Goal: Information Seeking & Learning: Check status

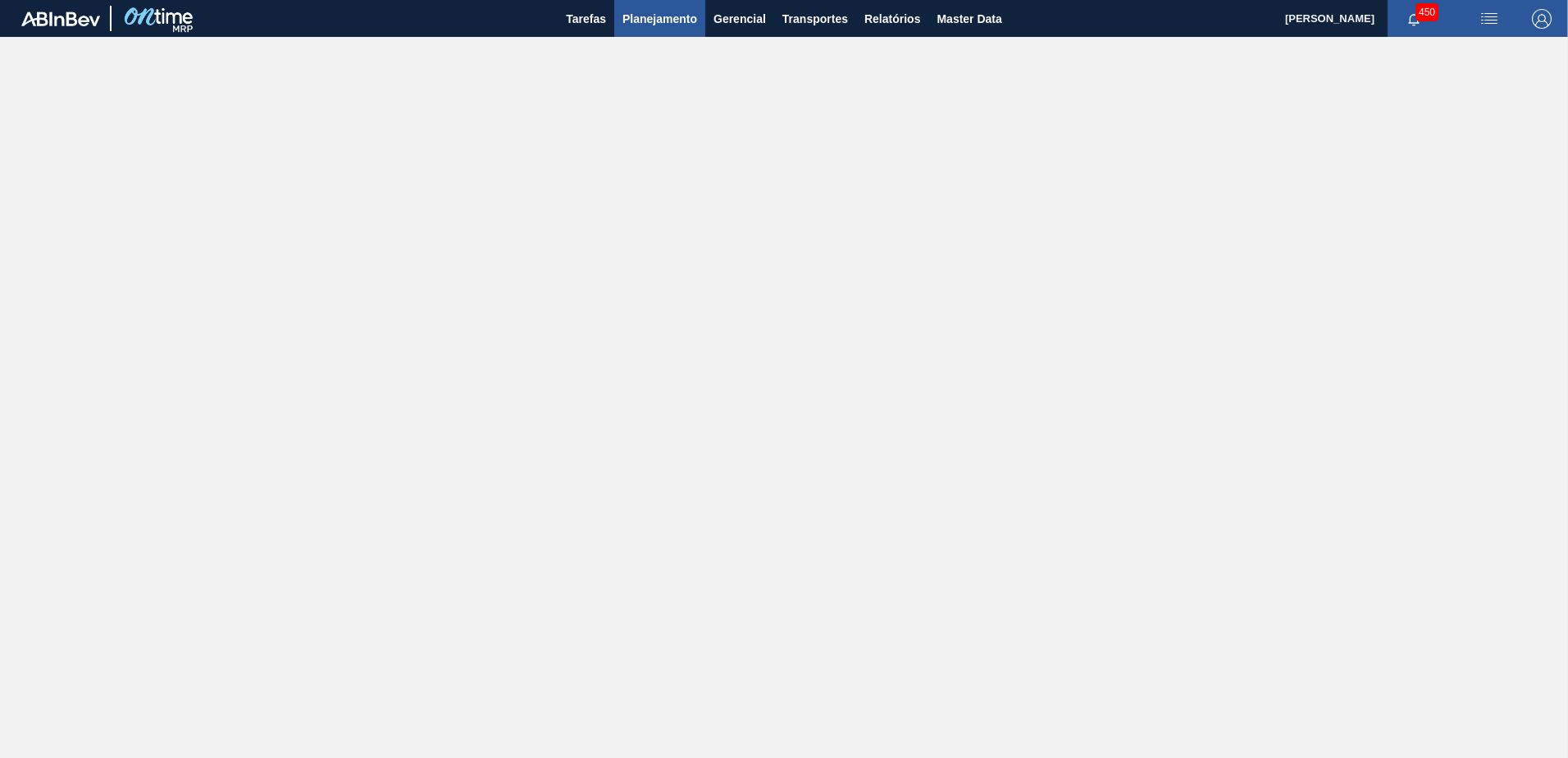
click at [640, 24] on span "Planejamento" at bounding box center [659, 19] width 74 height 20
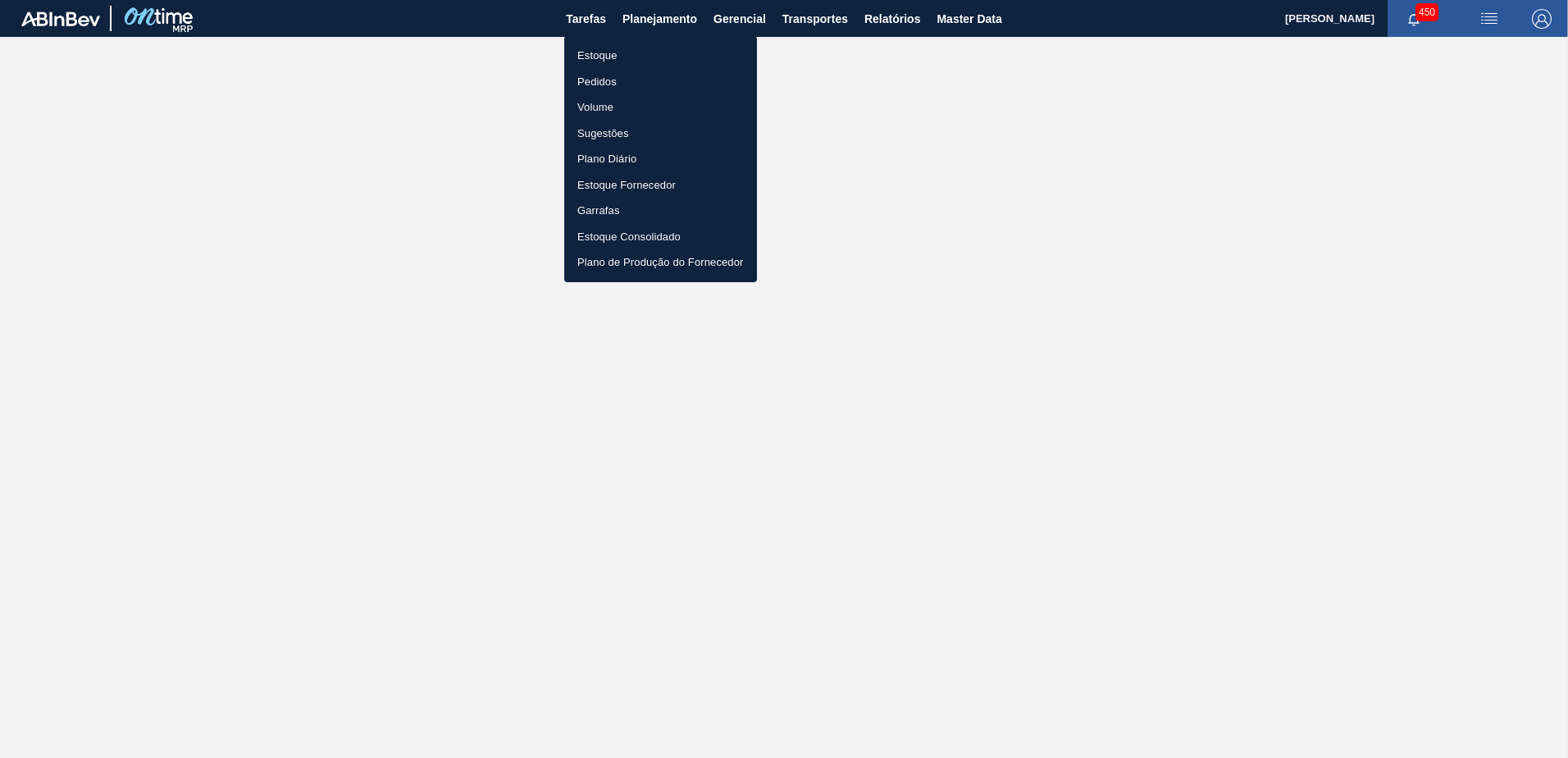
click at [642, 46] on li "Estoque" at bounding box center [661, 56] width 193 height 26
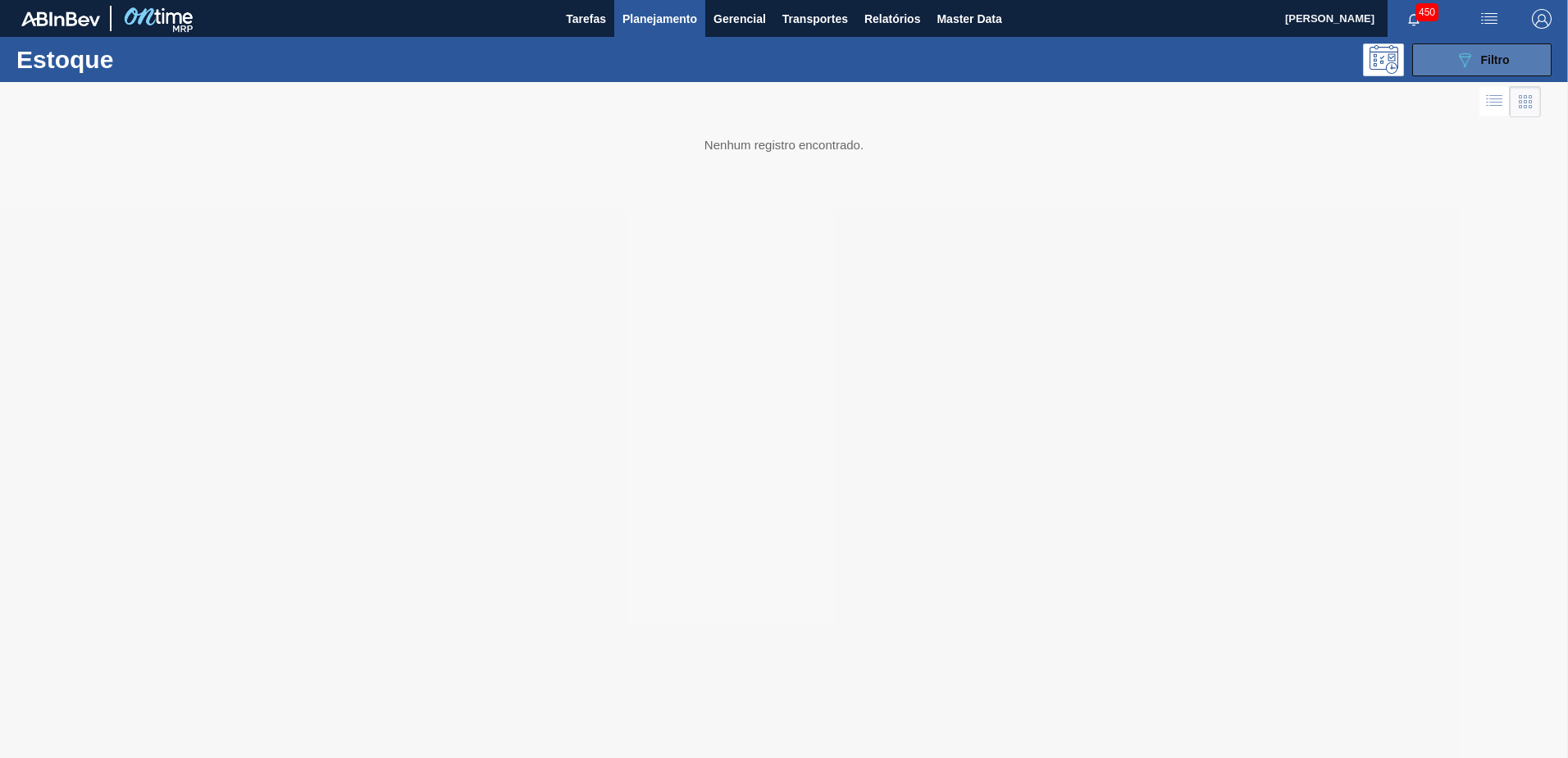
click at [1460, 53] on icon "089F7B8B-B2A5-4AFE-B5C0-19BA573D28AC" at bounding box center [1465, 60] width 20 height 20
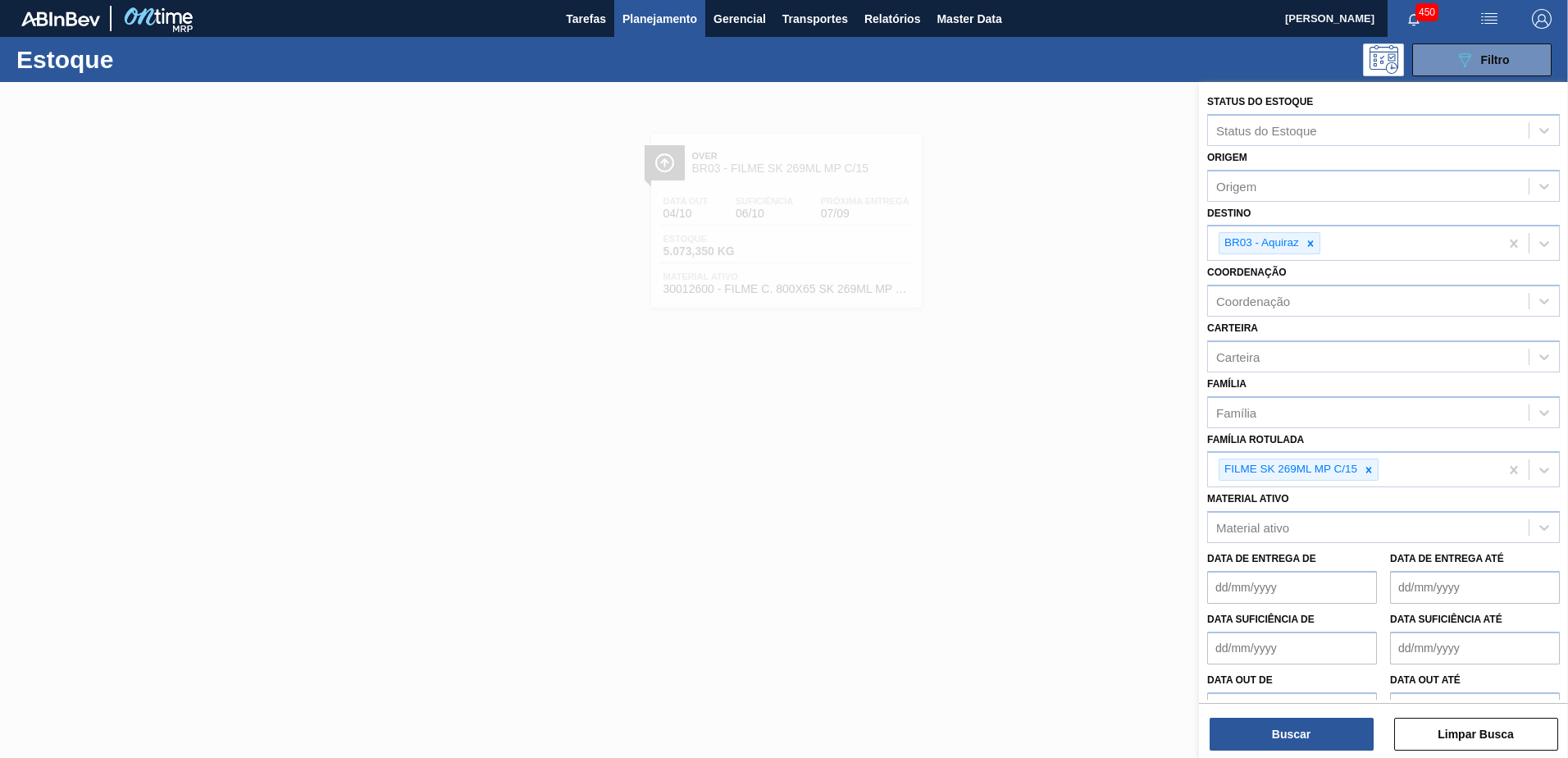
click at [1374, 468] on icon at bounding box center [1368, 470] width 11 height 11
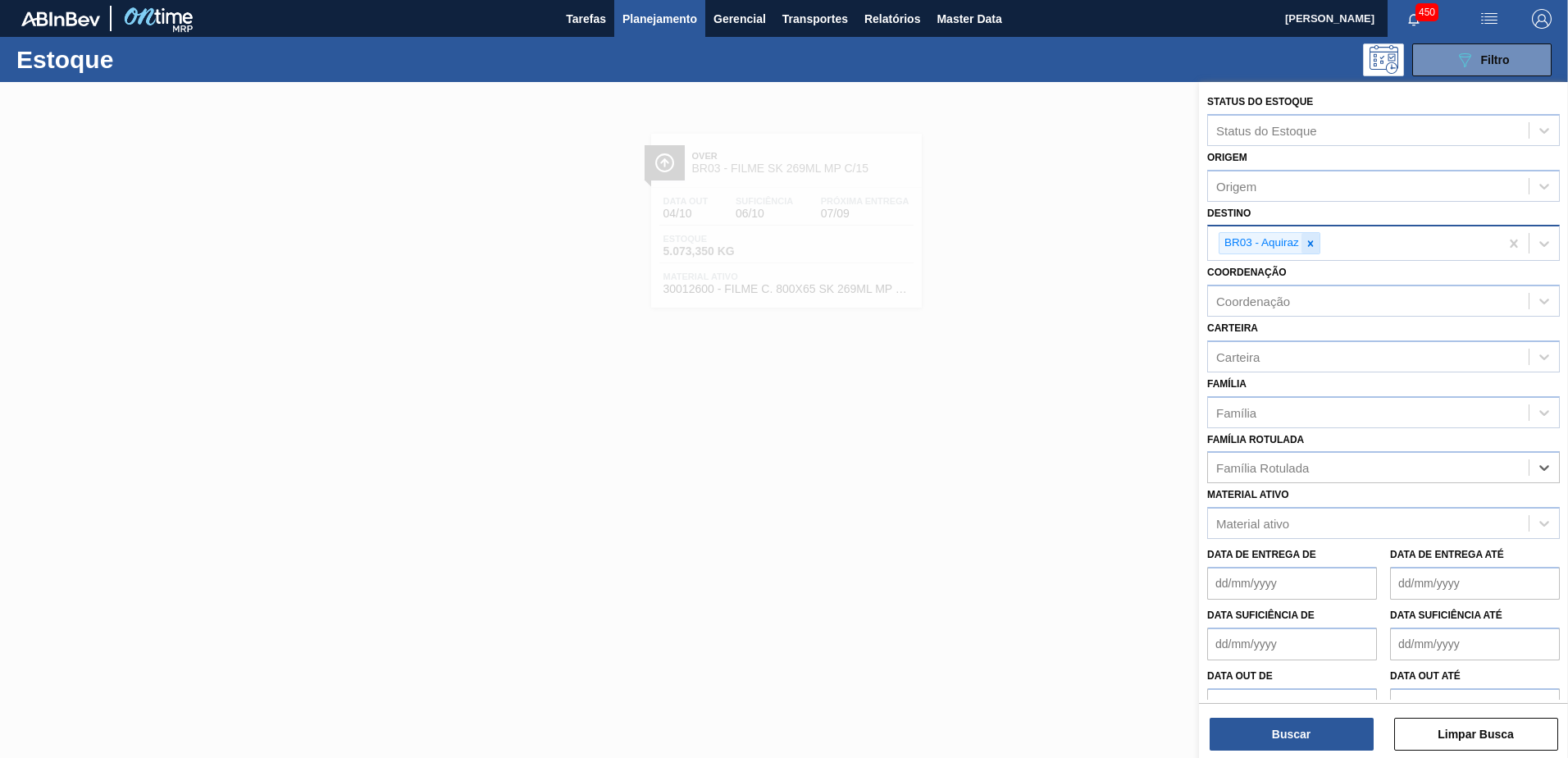
click at [1310, 239] on icon at bounding box center [1310, 244] width 11 height 11
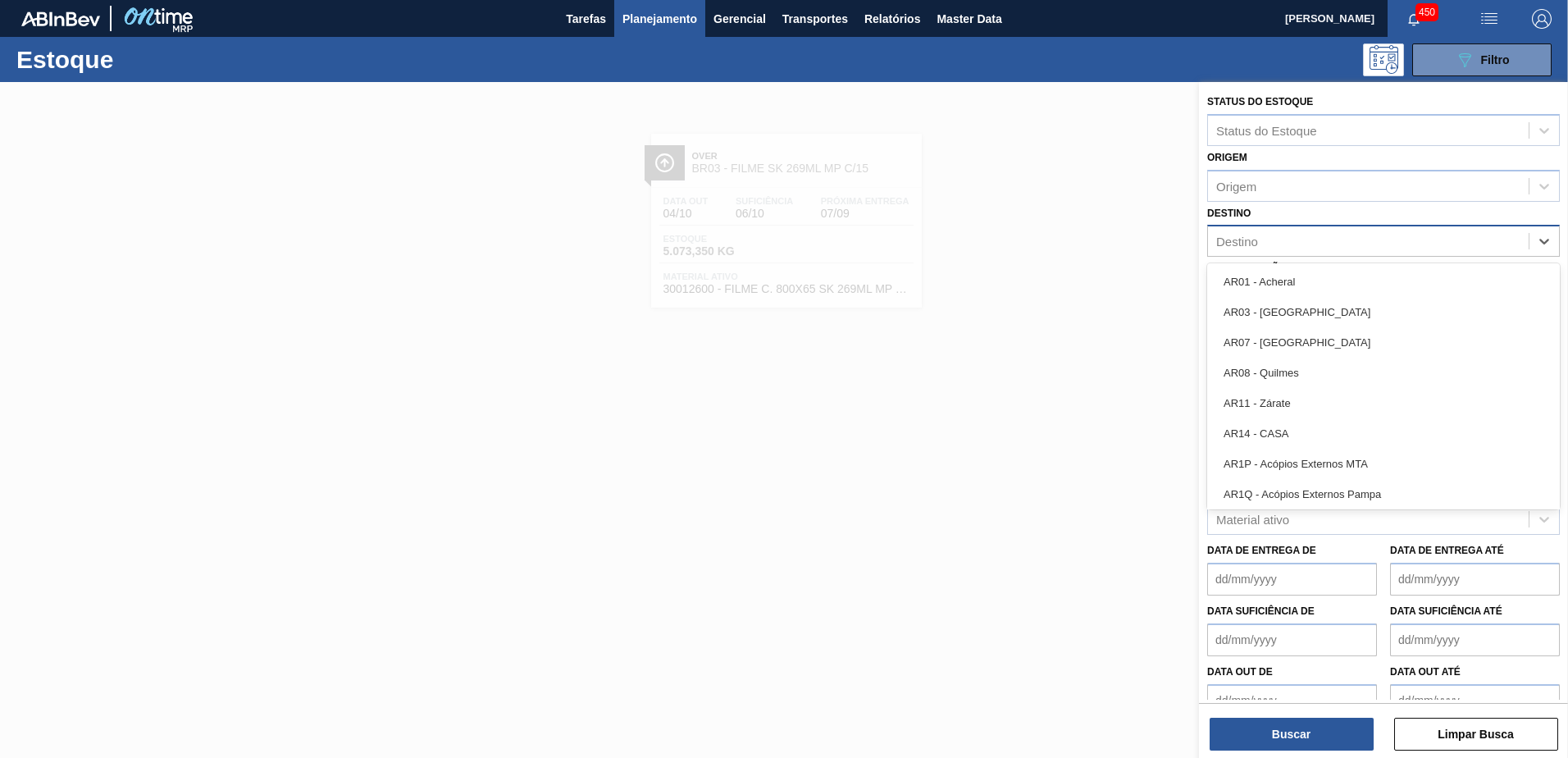
click at [1312, 240] on div "Destino" at bounding box center [1369, 242] width 321 height 24
type input "ser"
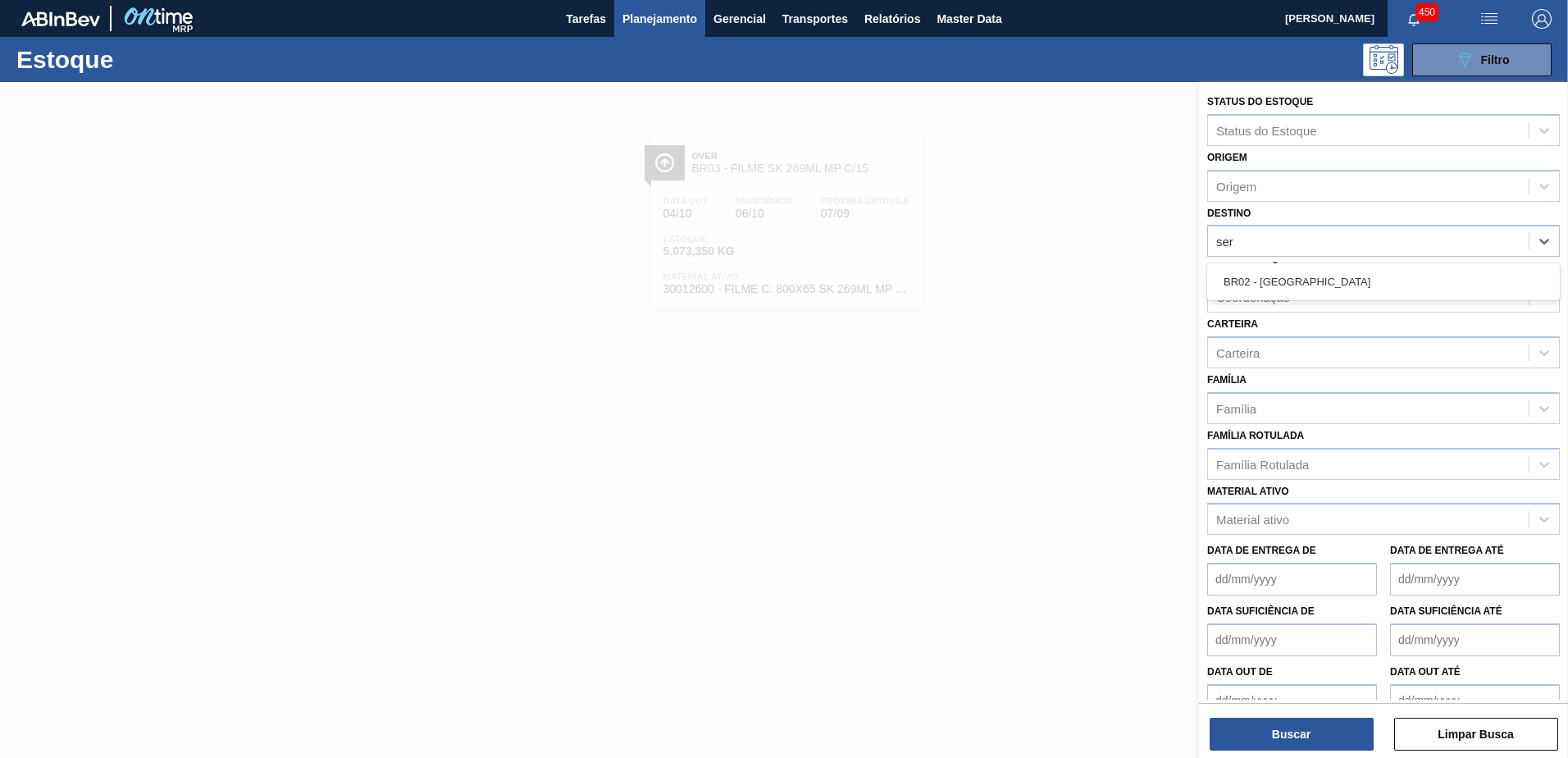
click at [1314, 296] on div "BR02 - Sergipe" at bounding box center [1384, 282] width 353 height 31
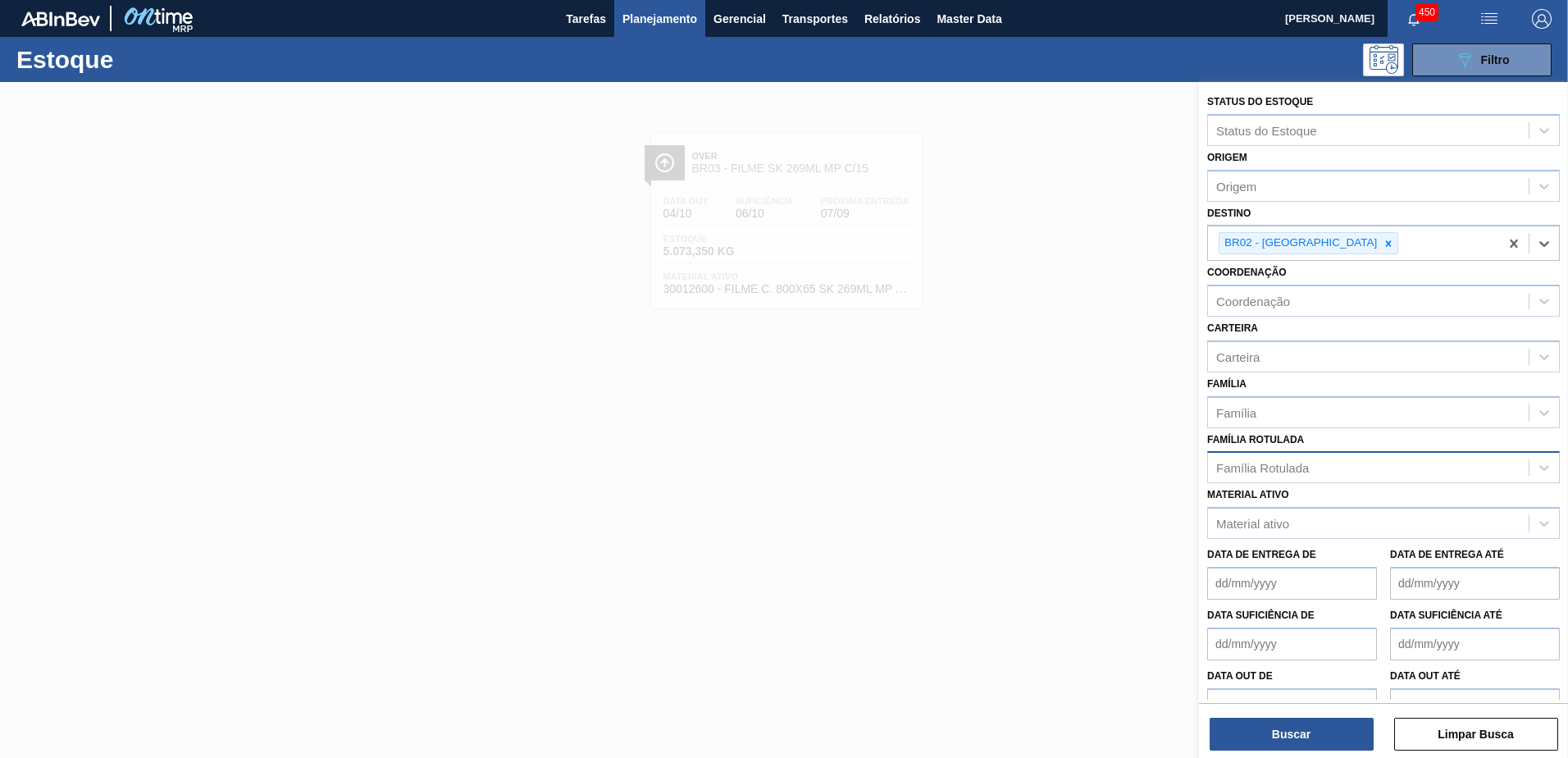
click at [1300, 472] on div "Família Rotulada" at bounding box center [1262, 468] width 93 height 14
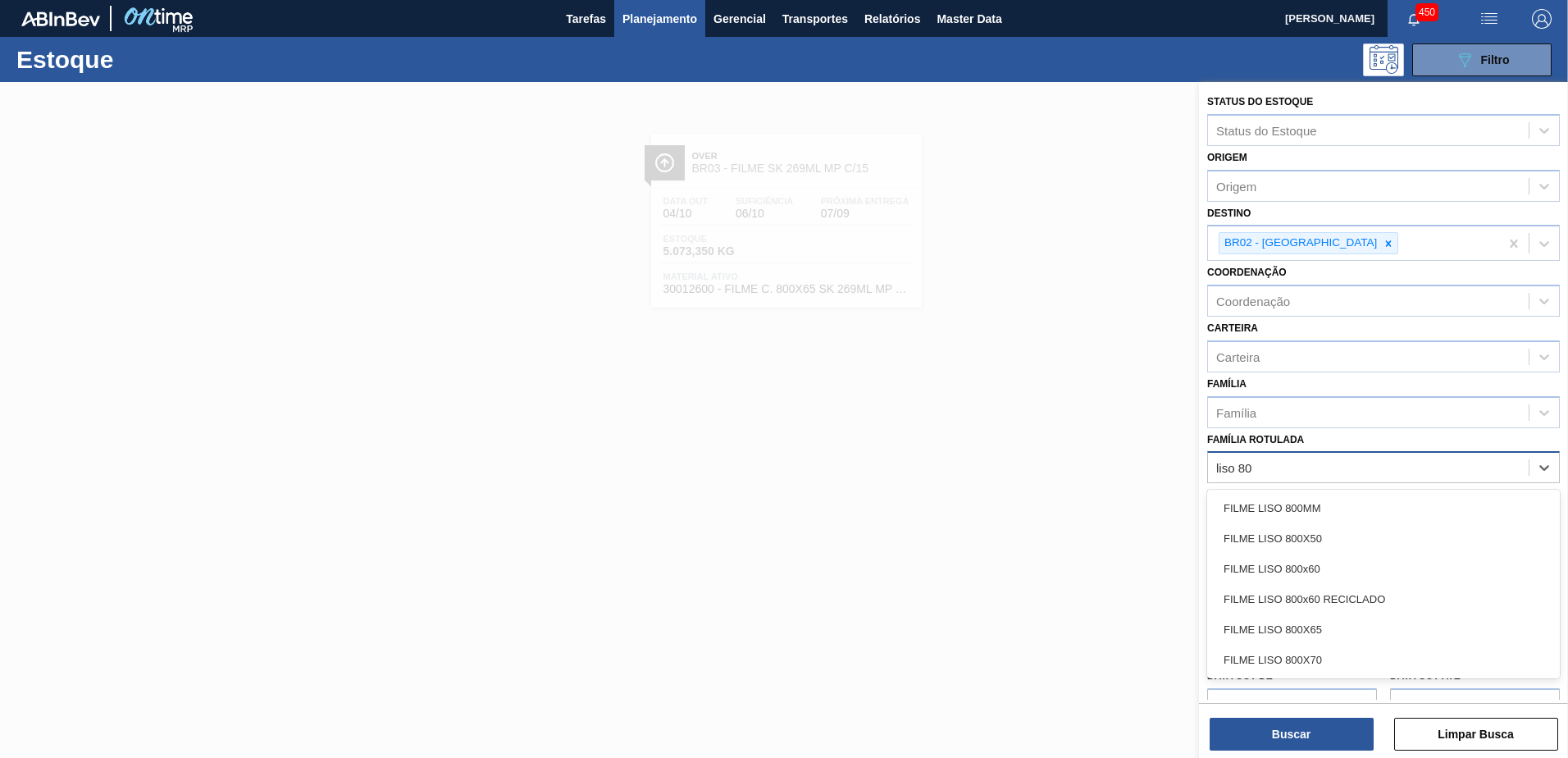
type Rotulada "liso 800"
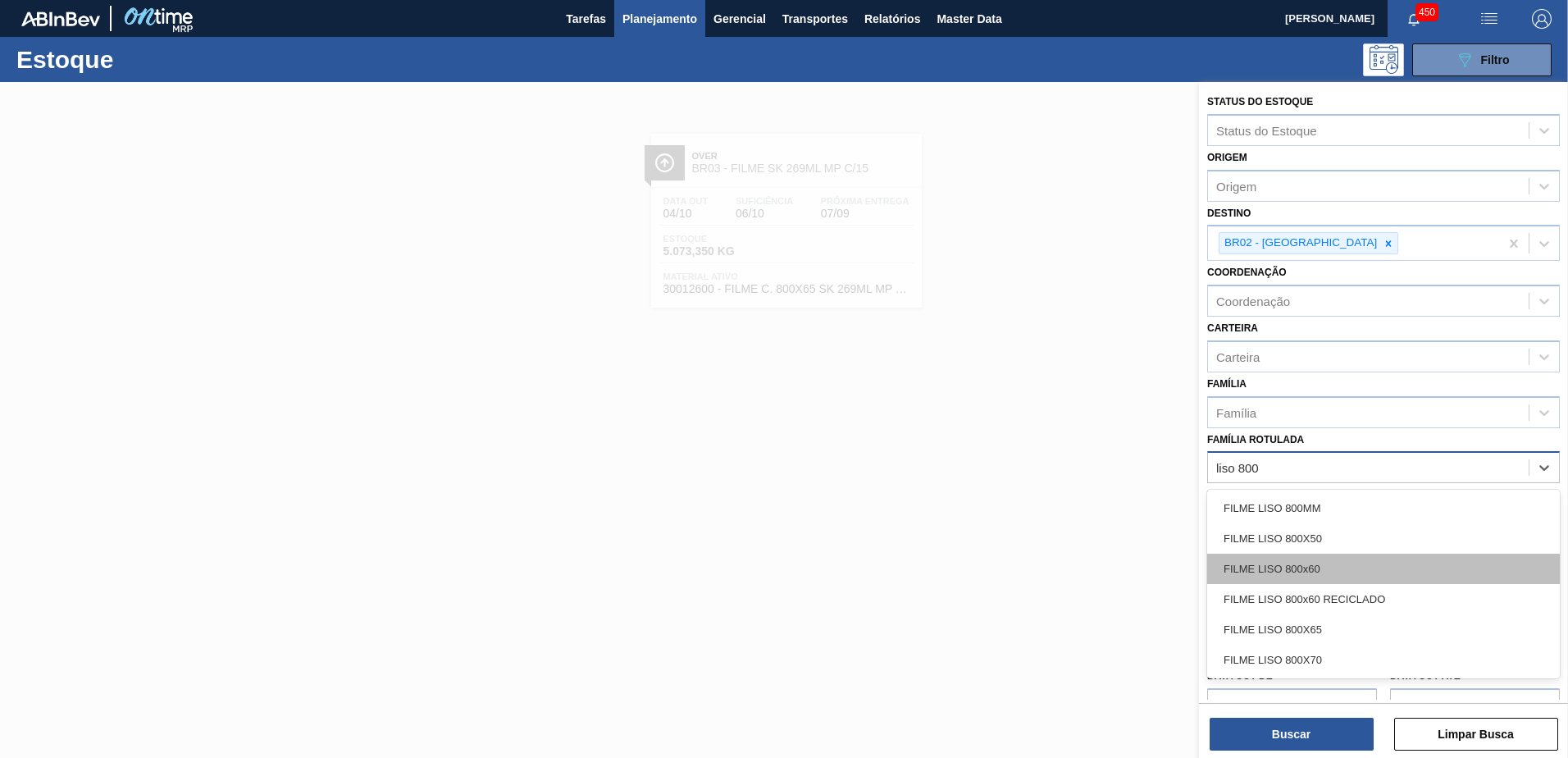
click at [1360, 561] on div "FILME LISO 800x60" at bounding box center [1384, 569] width 353 height 31
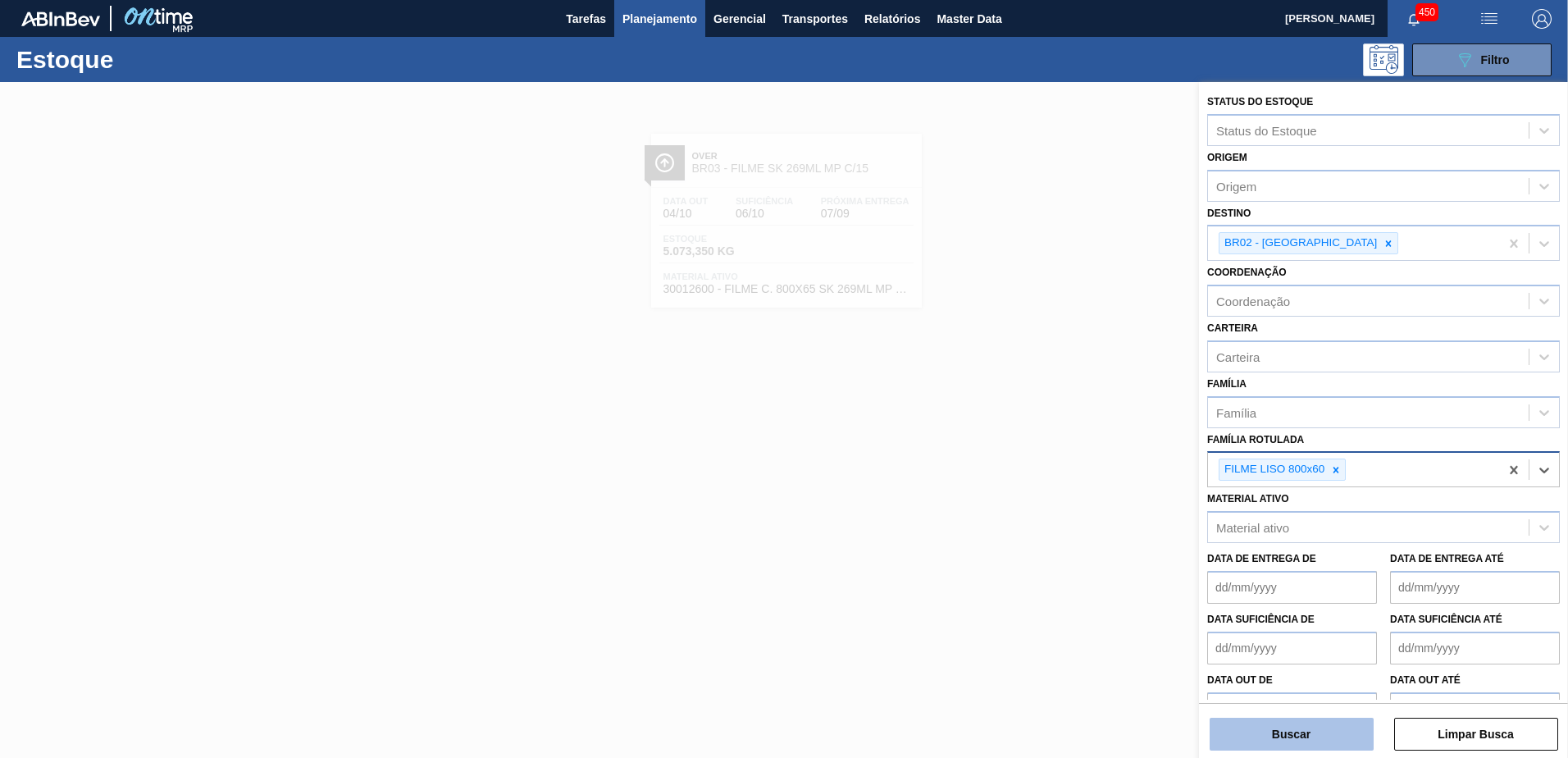
click at [1321, 730] on button "Buscar" at bounding box center [1292, 734] width 164 height 32
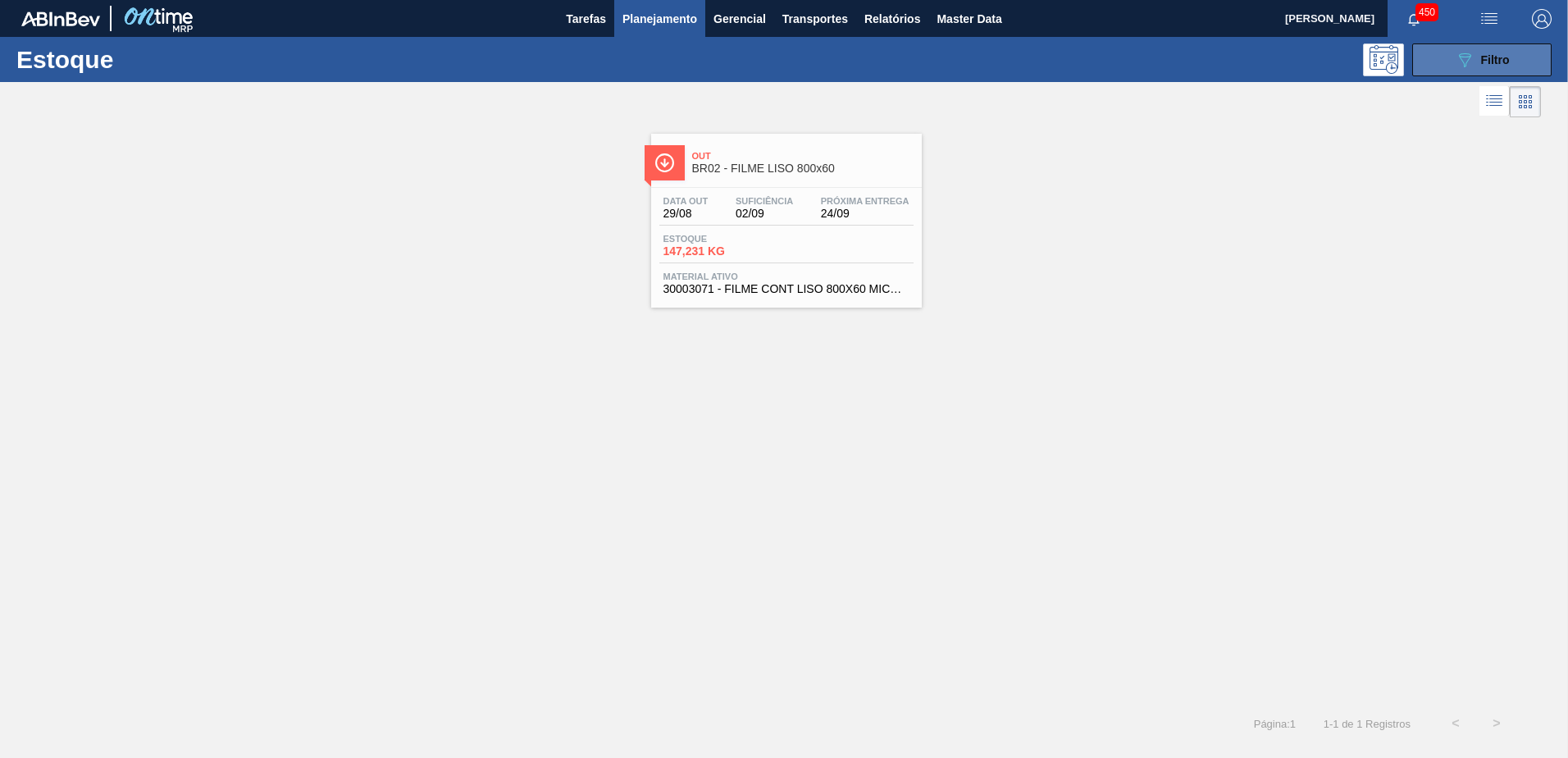
click at [1505, 62] on span "Filtro" at bounding box center [1496, 59] width 29 height 13
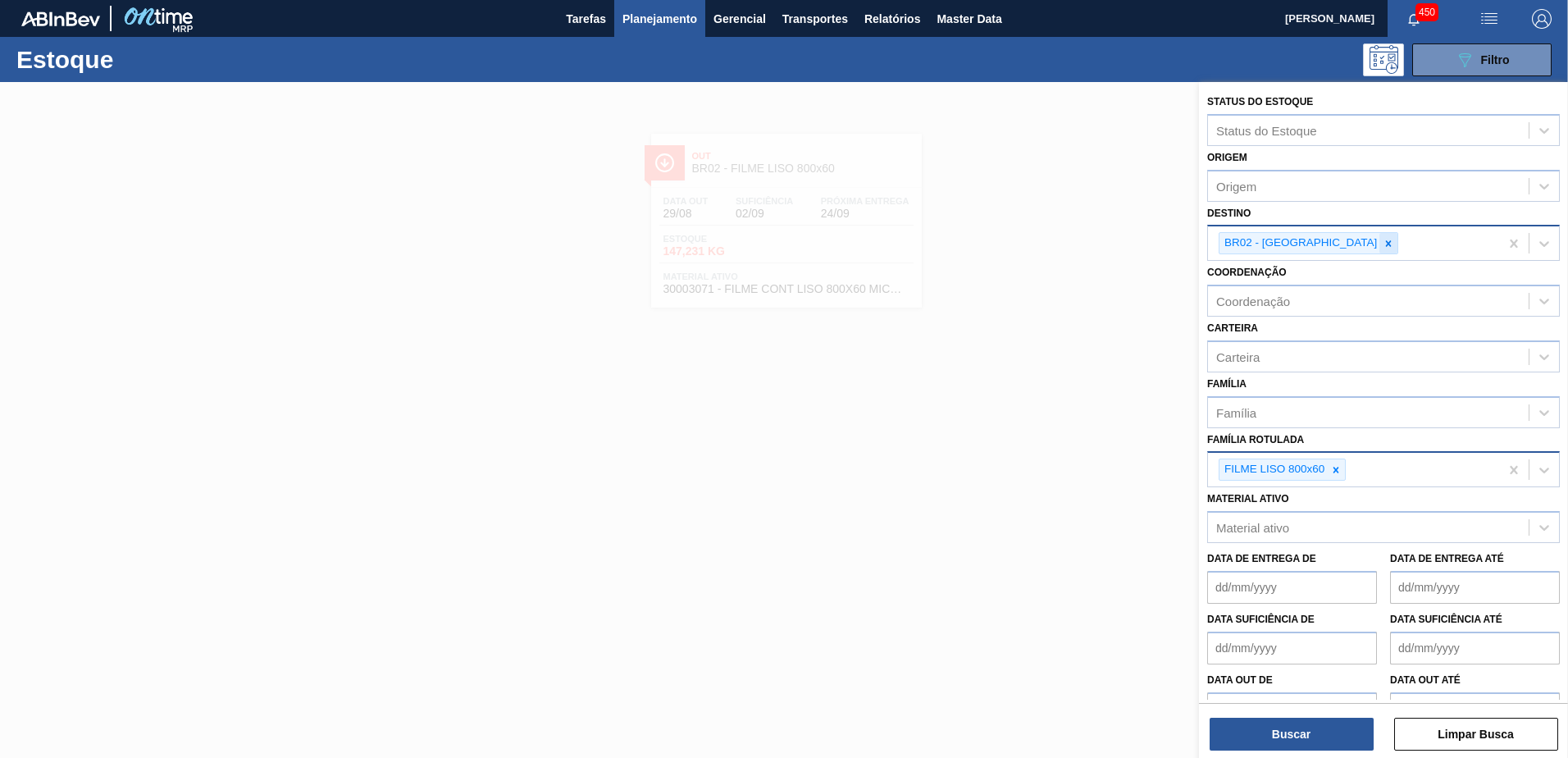
click at [1379, 239] on div at bounding box center [1388, 244] width 18 height 21
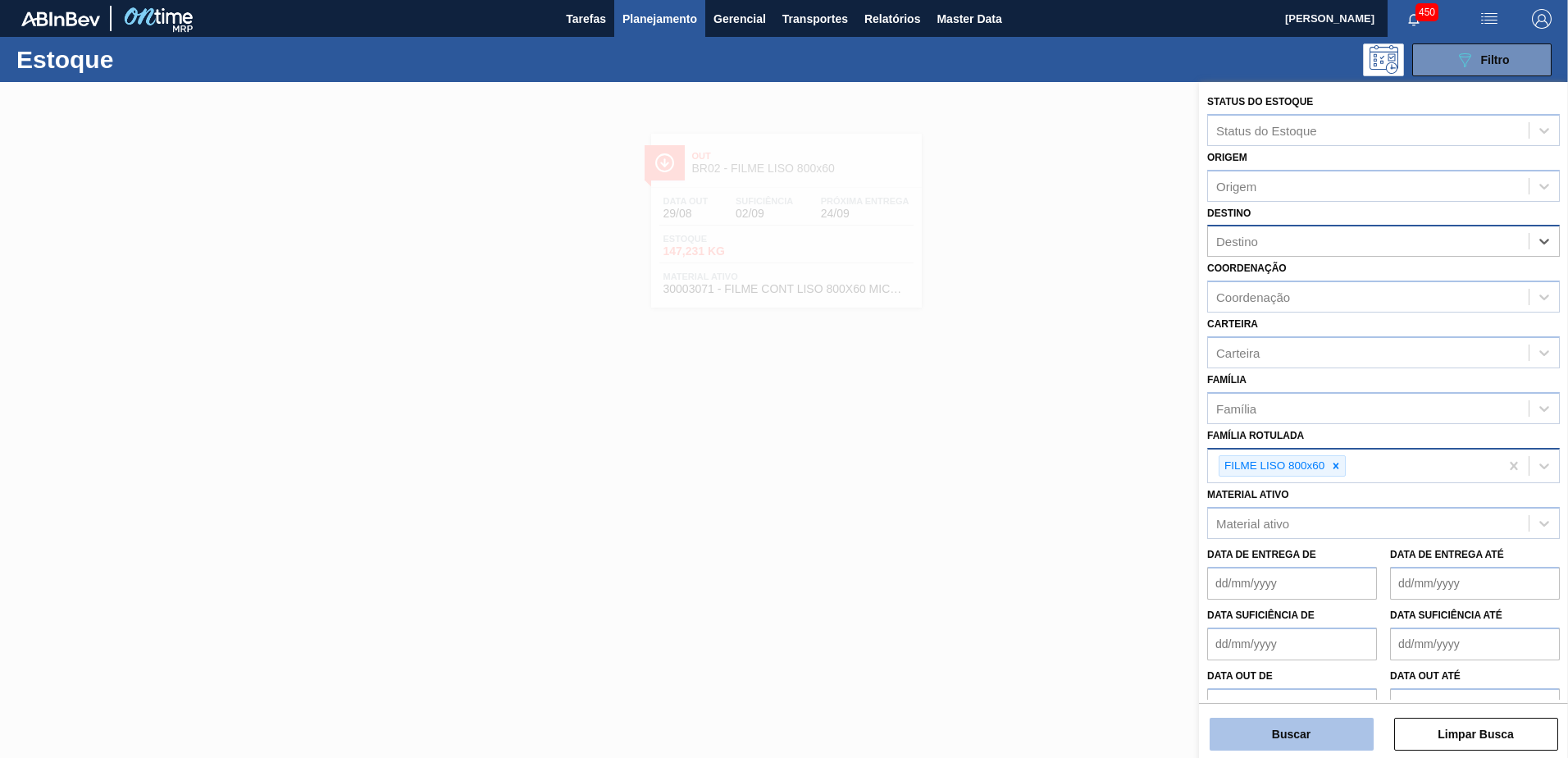
click at [1307, 732] on button "Buscar" at bounding box center [1292, 734] width 164 height 32
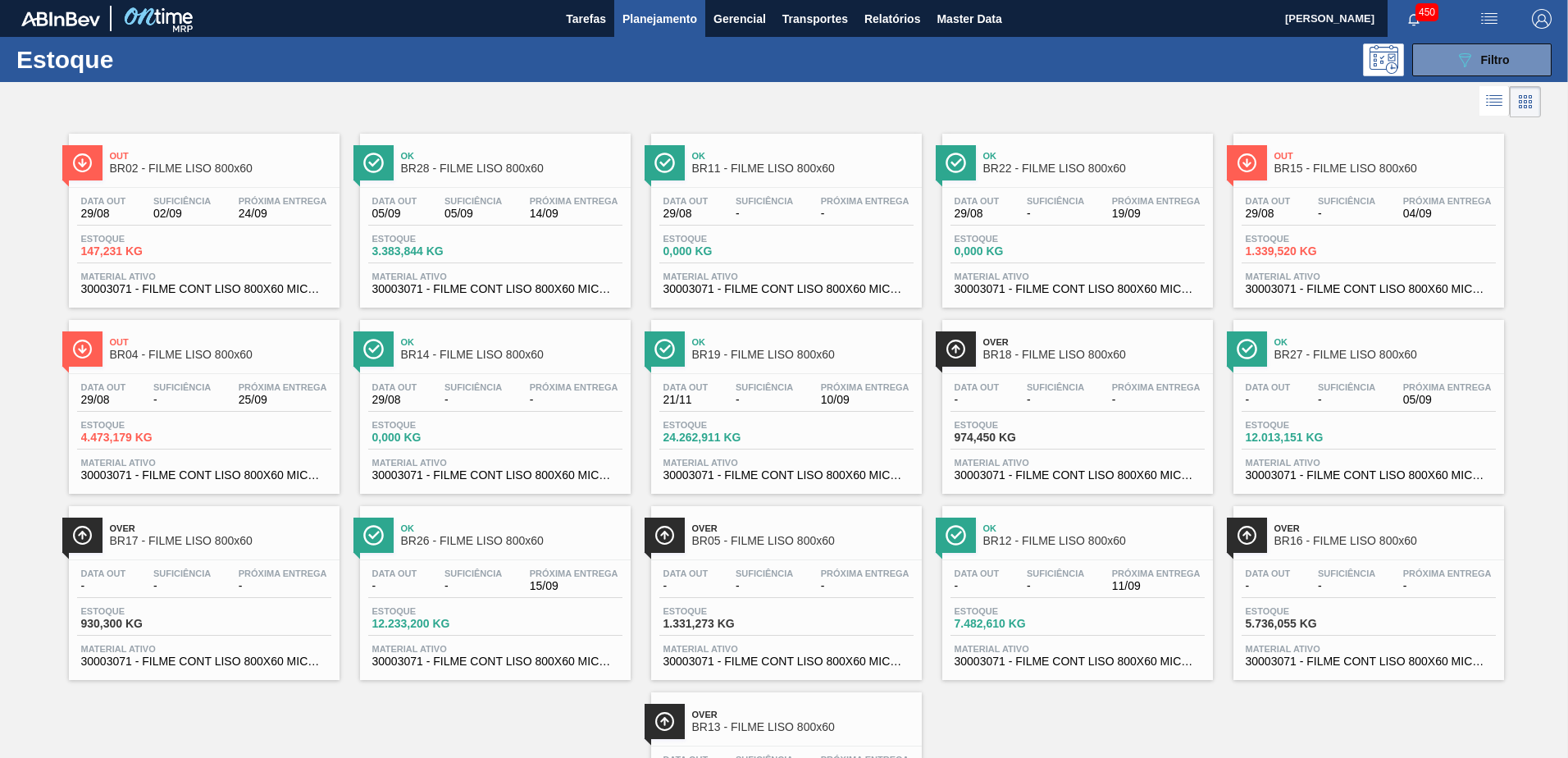
drag, startPoint x: 1064, startPoint y: 350, endPoint x: 1548, endPoint y: 250, distance: 494.2
click at [1548, 250] on div "Out BR02 - FILME LISO 800x60 Data out 29/08 Suficiência 02/09 Próxima Entrega 2…" at bounding box center [784, 494] width 1568 height 745
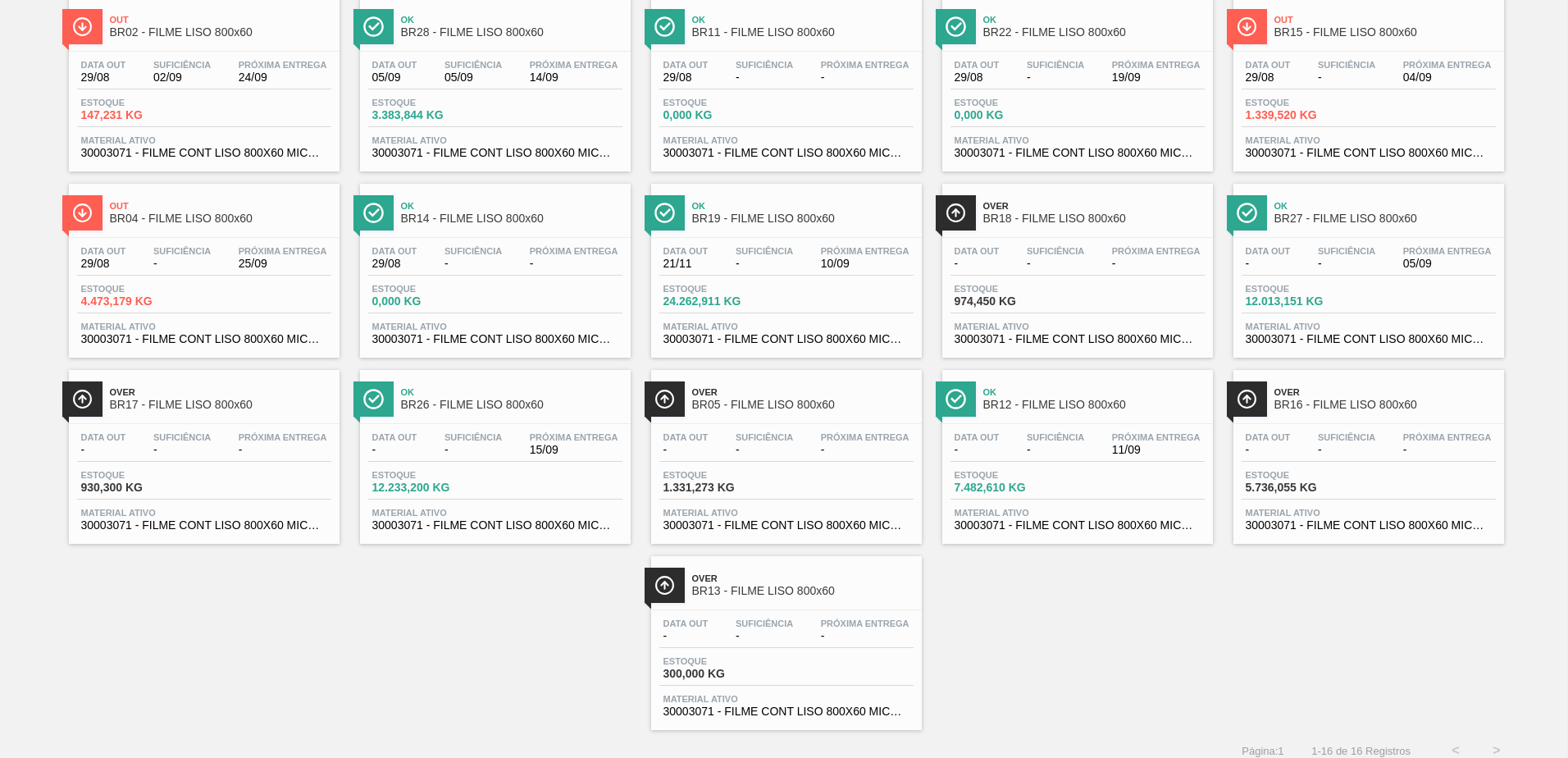
scroll to position [150, 0]
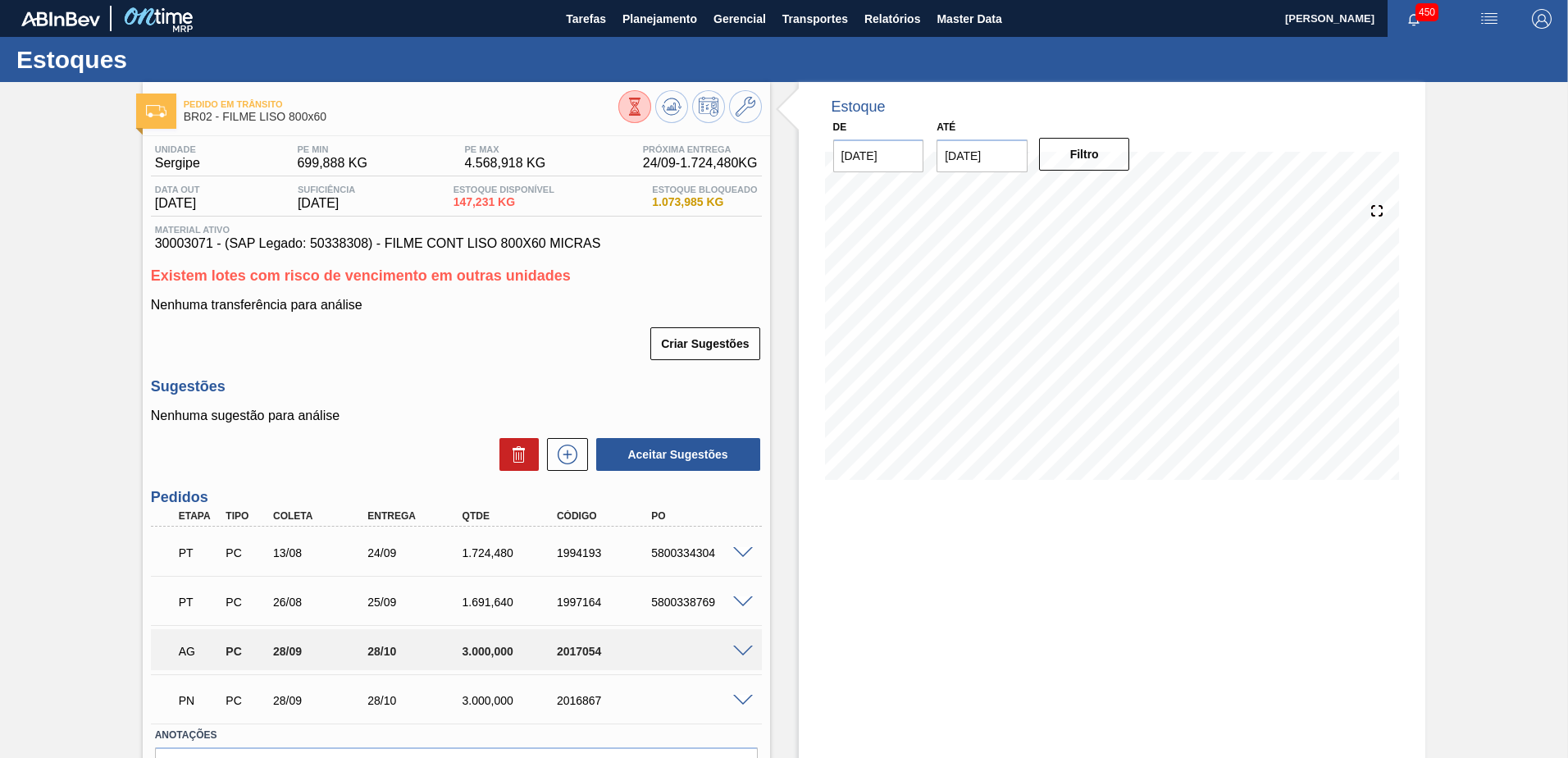
scroll to position [100, 0]
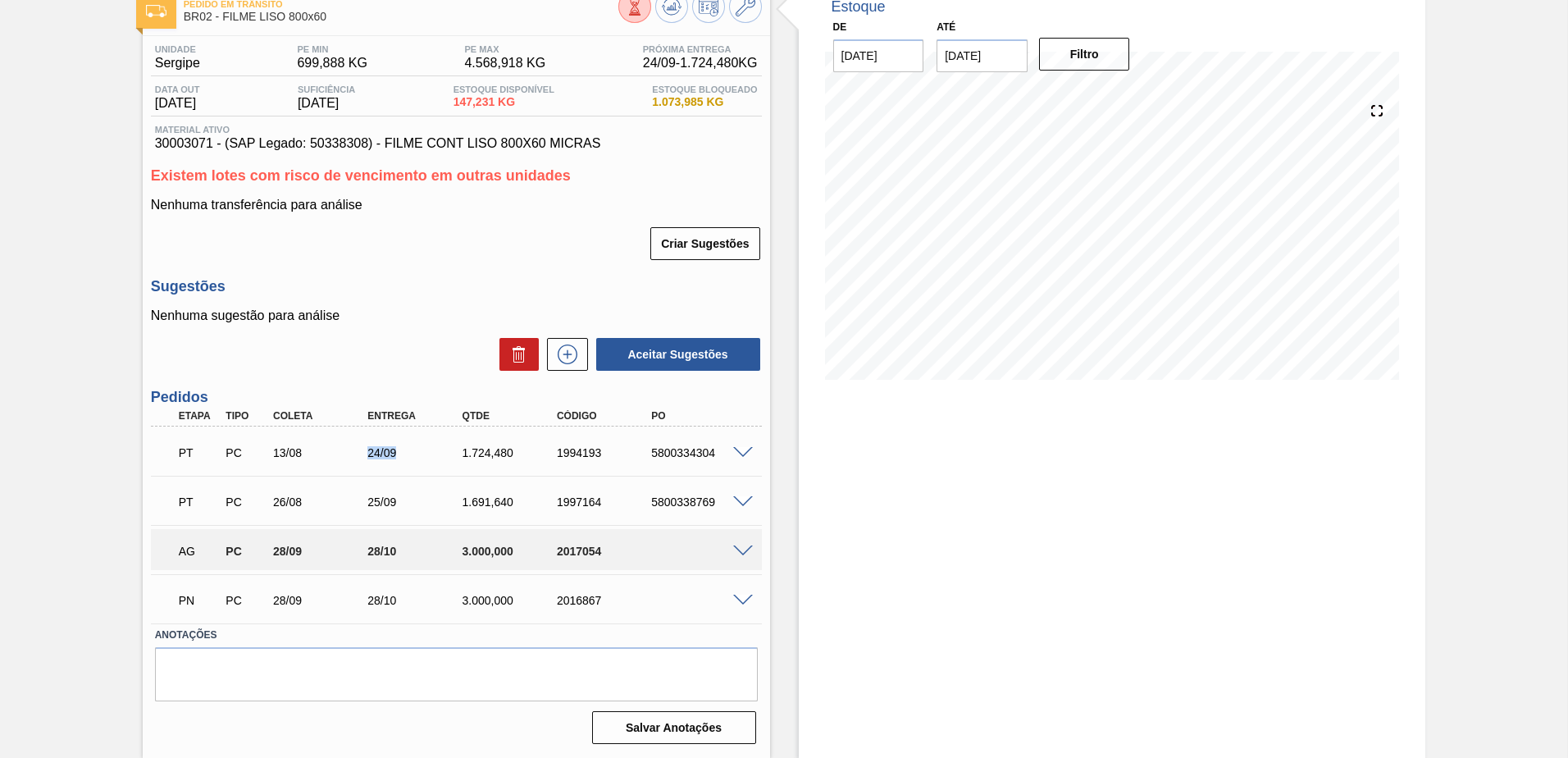
drag, startPoint x: 363, startPoint y: 441, endPoint x: 412, endPoint y: 440, distance: 49.0
click at [412, 440] on div "PT PC 13/08 24/09 1.724,480 1994193 5800334304" at bounding box center [452, 451] width 568 height 32
drag, startPoint x: 412, startPoint y: 440, endPoint x: 428, endPoint y: 438, distance: 16.1
click at [428, 438] on div "PT PC 13/08 24/09 1.724,480 1994193 5800334304" at bounding box center [452, 451] width 568 height 32
drag, startPoint x: 405, startPoint y: 500, endPoint x: 420, endPoint y: 501, distance: 15.0
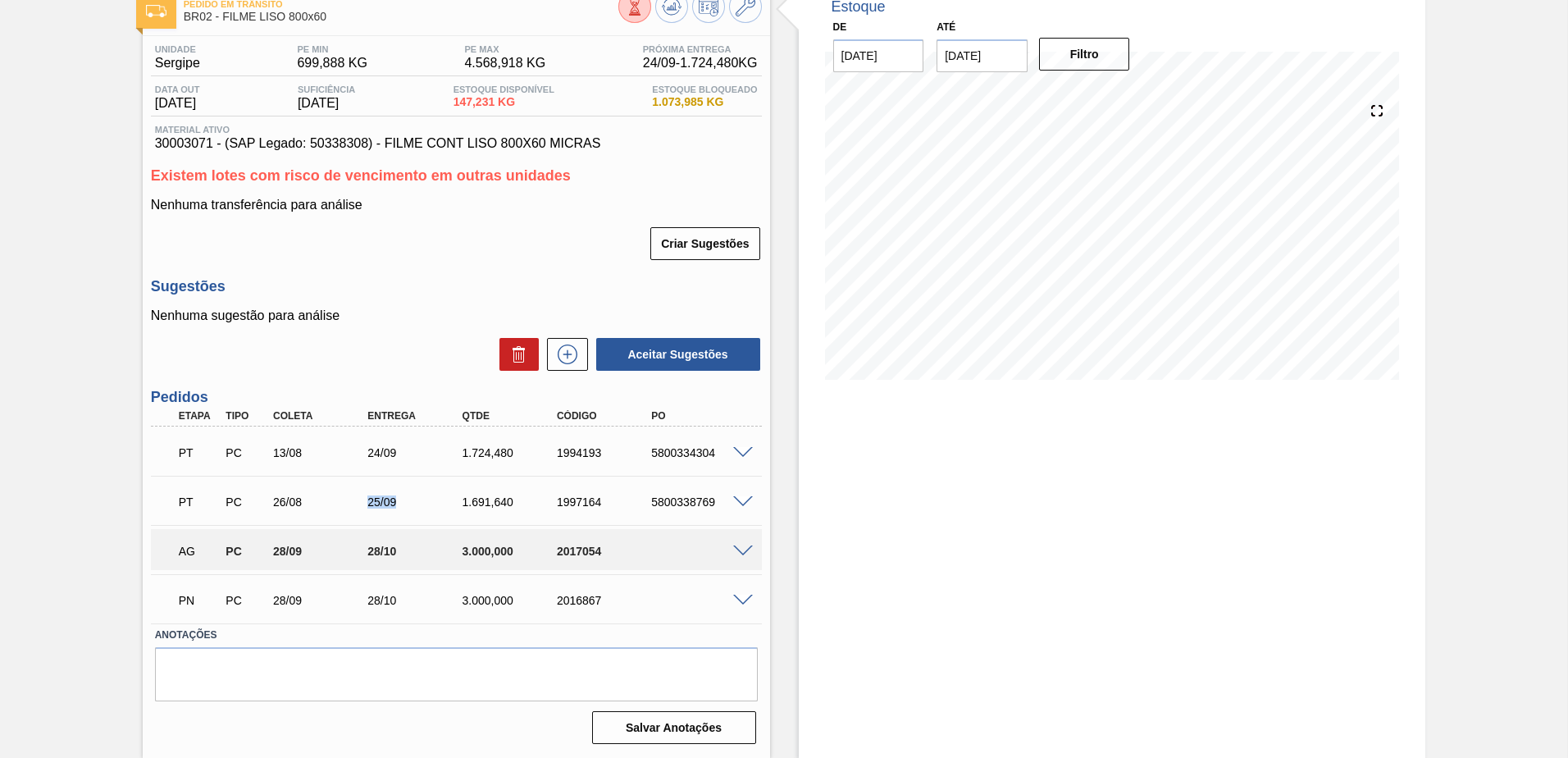
click at [420, 501] on div "25/09" at bounding box center [404, 502] width 94 height 13
click at [421, 502] on div "25/09" at bounding box center [416, 502] width 106 height 13
click at [736, 546] on span at bounding box center [743, 552] width 20 height 12
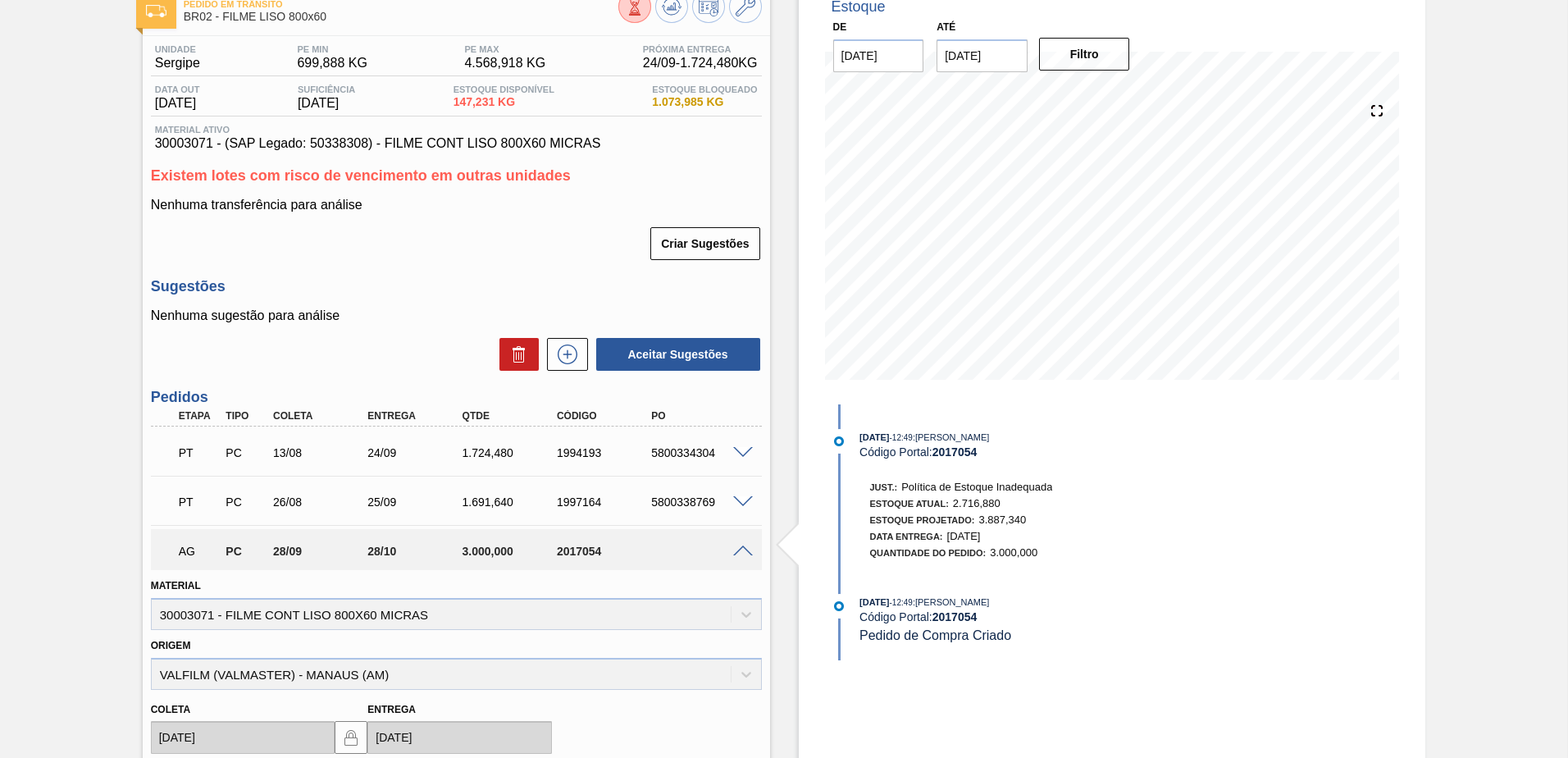
click at [737, 550] on span at bounding box center [743, 552] width 20 height 12
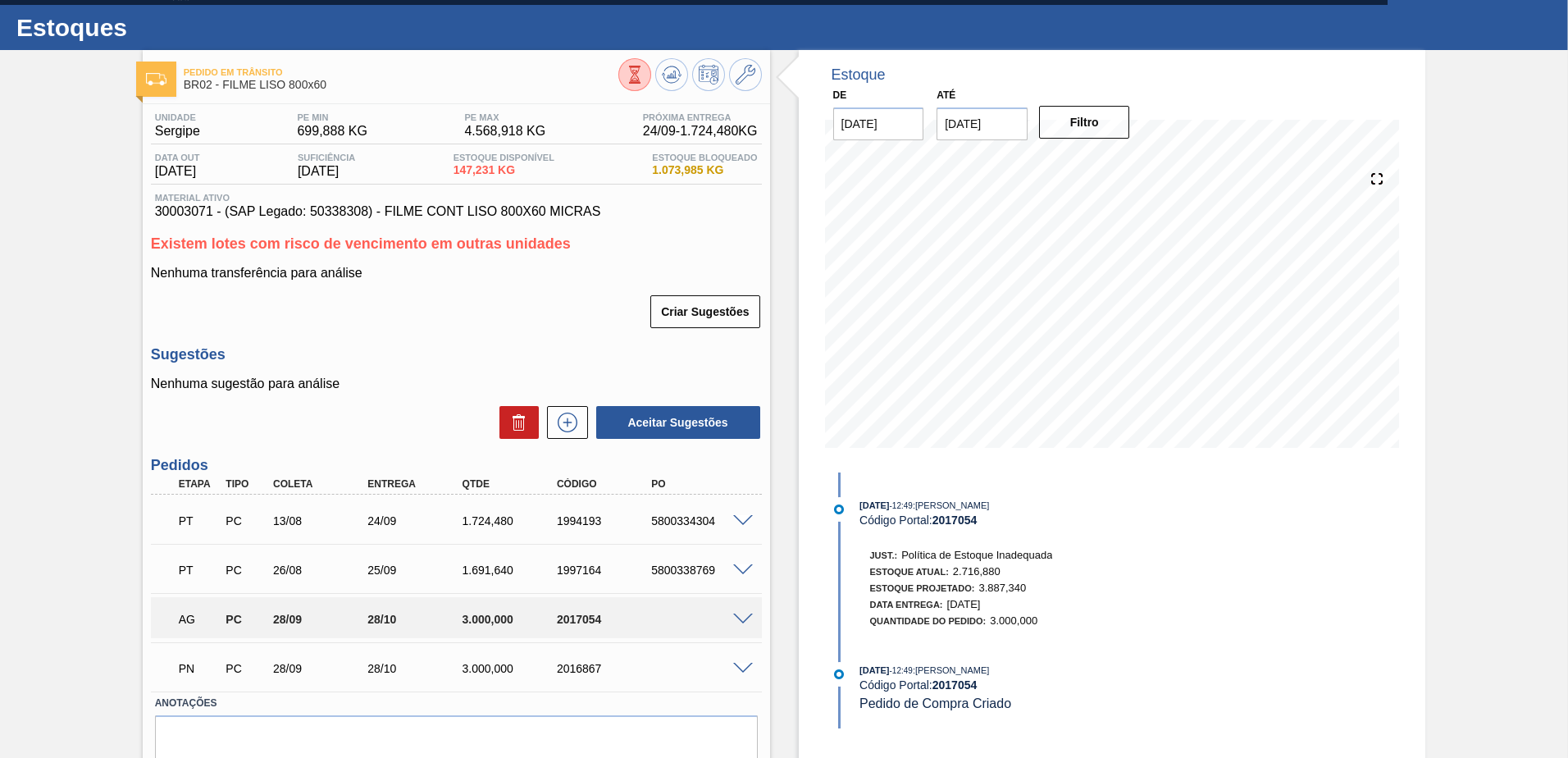
scroll to position [0, 0]
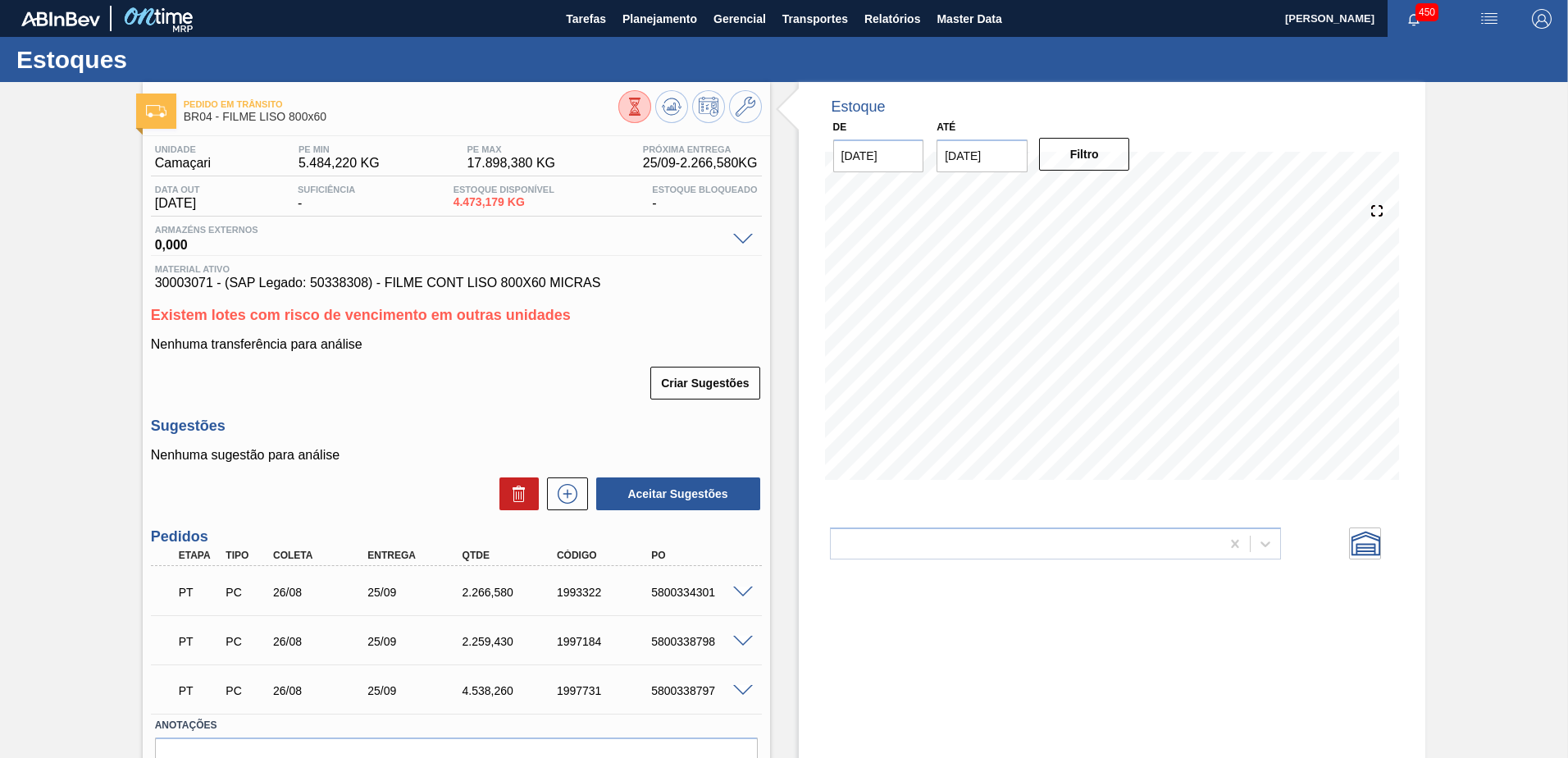
click at [957, 140] on input "[DATE]" at bounding box center [982, 156] width 91 height 32
click at [1115, 355] on div "4" at bounding box center [1116, 354] width 22 height 22
type input "[DATE]"
click at [1085, 162] on button "Filtro" at bounding box center [1085, 154] width 91 height 32
